Goal: Task Accomplishment & Management: Complete application form

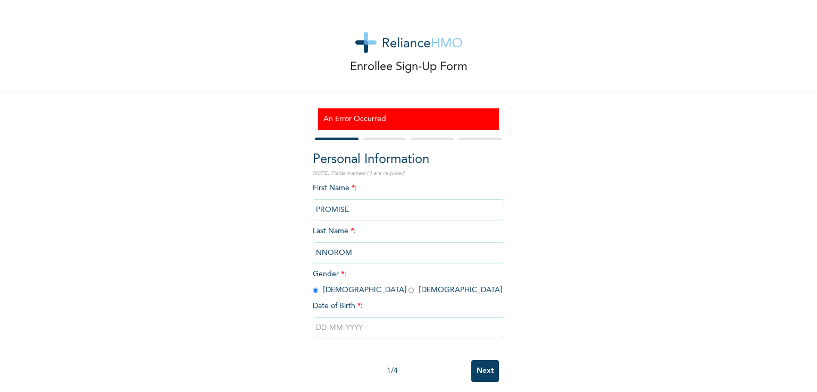
click at [323, 329] on input "text" at bounding box center [408, 327] width 191 height 21
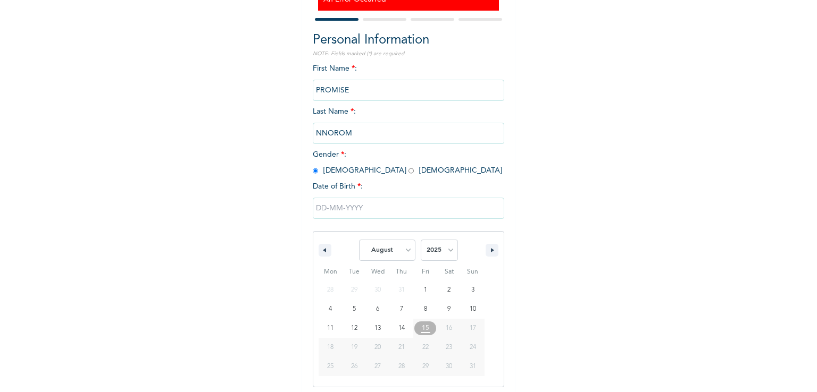
scroll to position [123, 0]
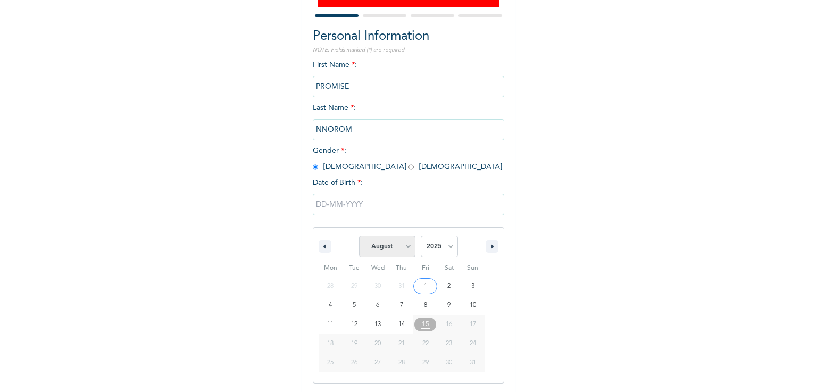
click at [402, 248] on select "January February March April May June July August September October November De…" at bounding box center [387, 246] width 56 height 21
select select "5"
click at [359, 237] on select "January February March April May June July August September October November De…" at bounding box center [387, 246] width 56 height 21
click at [448, 249] on select "2025 2024 2023 2022 2021 2020 2019 2018 2017 2016 2015 2014 2013 2012 2011 2010…" at bounding box center [439, 246] width 37 height 21
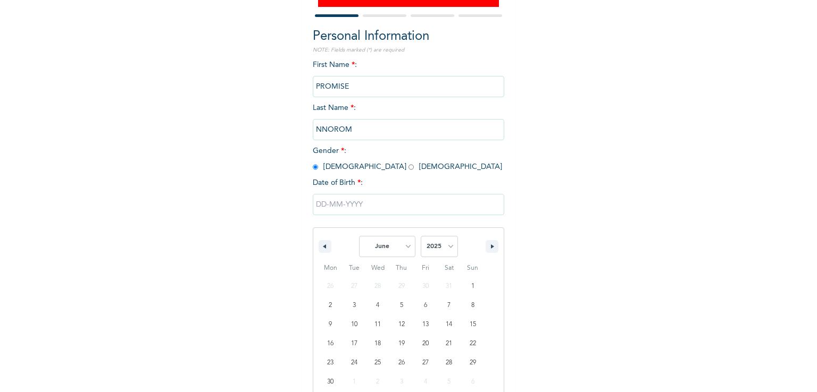
select select "1972"
click at [421, 237] on select "2025 2024 2023 2022 2021 2020 2019 2018 2017 2016 2015 2014 2013 2012 2011 2010…" at bounding box center [439, 246] width 37 height 21
type input "[DATE]"
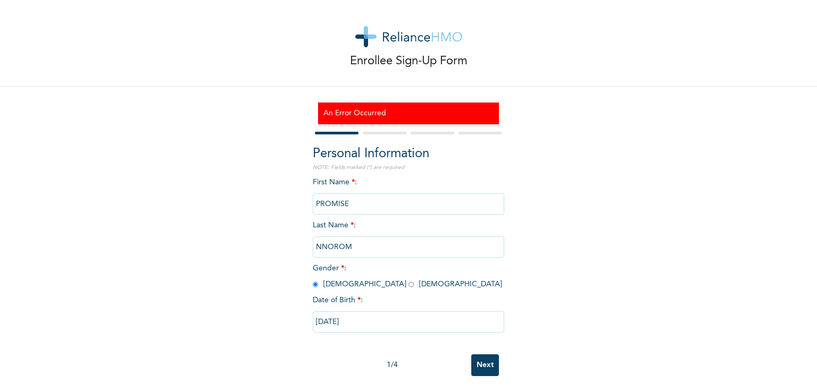
scroll to position [14, 0]
click at [483, 356] on input "Next" at bounding box center [485, 366] width 28 height 22
